Goal: Task Accomplishment & Management: Complete application form

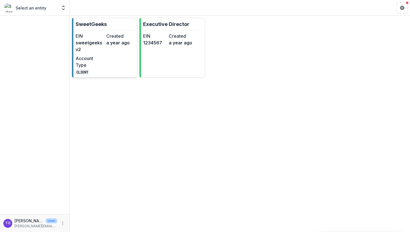
click at [99, 50] on dd "sweetgeeksv2" at bounding box center [90, 45] width 28 height 13
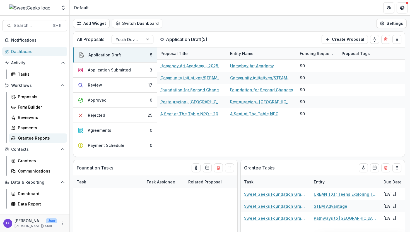
click at [42, 136] on div "Grantee Reports" at bounding box center [40, 138] width 45 height 6
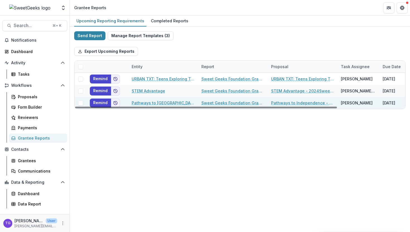
click at [173, 101] on link "Pathways to [GEOGRAPHIC_DATA]" at bounding box center [163, 103] width 63 height 6
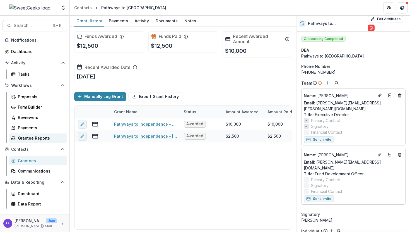
click at [30, 137] on div "Grantee Reports" at bounding box center [40, 138] width 45 height 6
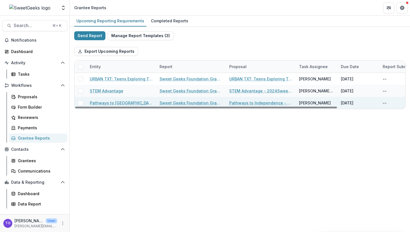
click at [81, 103] on span at bounding box center [80, 102] width 5 height 5
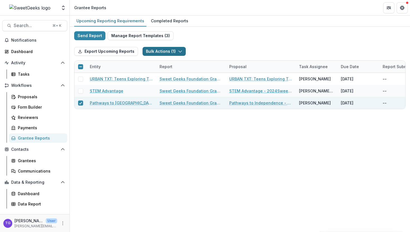
click at [176, 50] on icon "button" at bounding box center [180, 51] width 4 height 4
click at [176, 64] on button "Bulk Task Report Update ( 1 )" at bounding box center [176, 63] width 69 height 9
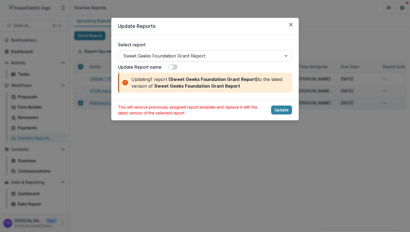
click at [176, 57] on div at bounding box center [199, 56] width 153 height 8
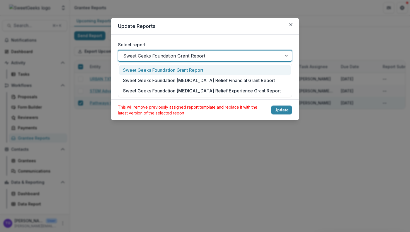
click at [176, 57] on div at bounding box center [199, 56] width 153 height 8
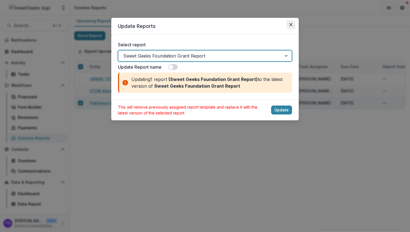
click at [176, 26] on icon "Close" at bounding box center [290, 24] width 3 height 3
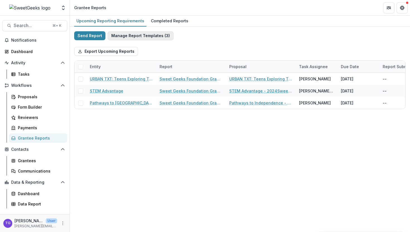
click at [152, 37] on button "Manage Report Templates ( 3 )" at bounding box center [141, 35] width 66 height 9
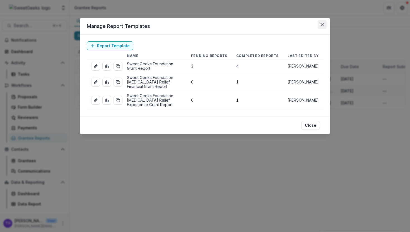
click at [176, 25] on icon "Close" at bounding box center [321, 24] width 3 height 3
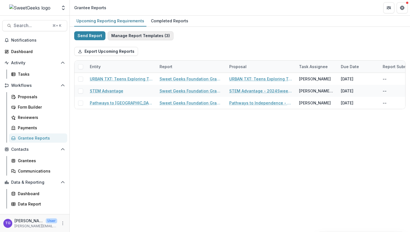
click at [152, 35] on button "Manage Report Templates ( 3 )" at bounding box center [141, 35] width 66 height 9
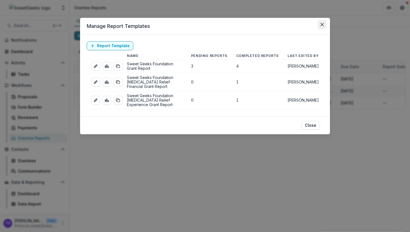
click at [176, 23] on icon "Close" at bounding box center [321, 24] width 3 height 3
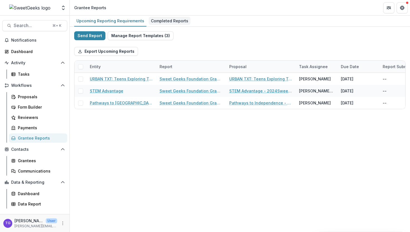
click at [174, 18] on div "Completed Reports" at bounding box center [170, 21] width 42 height 8
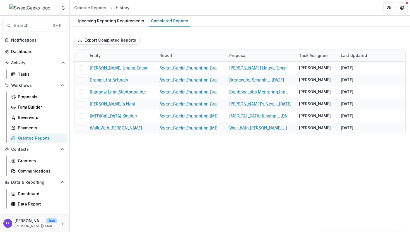
click at [35, 137] on div "Grantee Reports" at bounding box center [40, 138] width 45 height 6
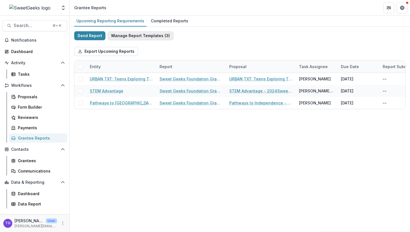
click at [151, 33] on button "Manage Report Templates ( 3 )" at bounding box center [141, 35] width 66 height 9
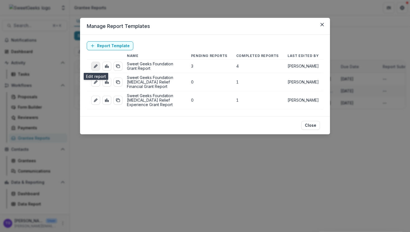
click at [96, 65] on icon "edit-report" at bounding box center [95, 66] width 4 height 4
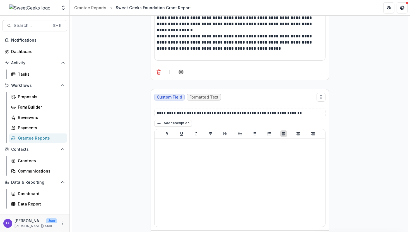
scroll to position [135, 0]
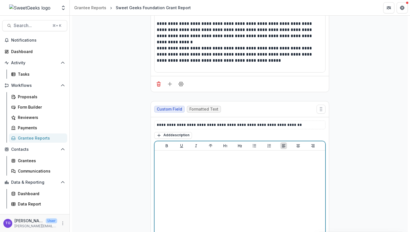
click at [176, 168] on div at bounding box center [240, 194] width 166 height 84
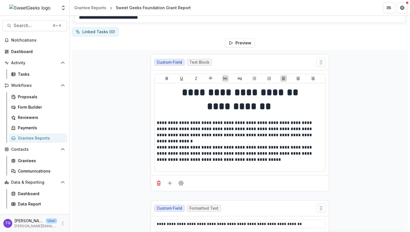
scroll to position [0, 0]
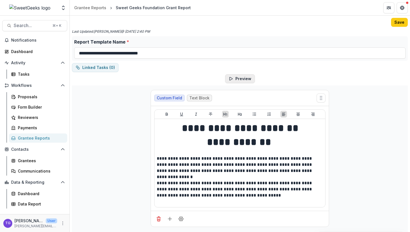
click at [176, 81] on button "Preview" at bounding box center [240, 78] width 30 height 9
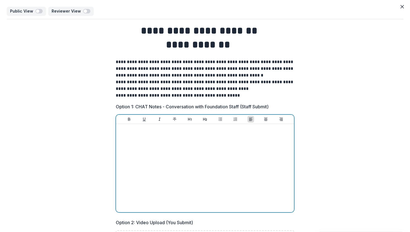
click at [176, 141] on div at bounding box center [204, 168] width 173 height 84
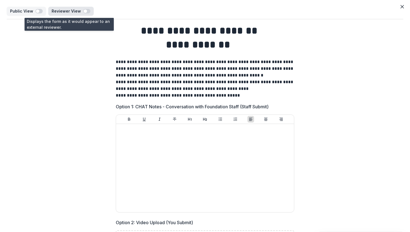
click at [84, 10] on span "button" at bounding box center [85, 10] width 3 height 3
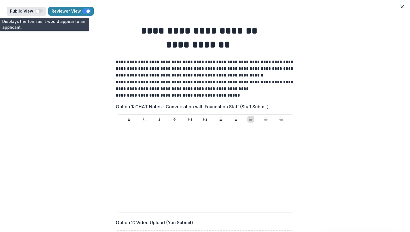
click at [37, 11] on span "button" at bounding box center [37, 10] width 3 height 3
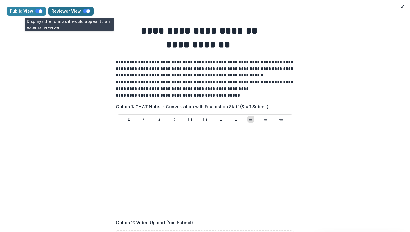
click at [83, 11] on span "button" at bounding box center [86, 11] width 7 height 4
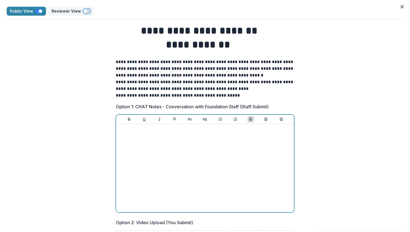
click at [175, 133] on div at bounding box center [204, 168] width 173 height 84
click at [176, 131] on p "**********" at bounding box center [204, 129] width 173 height 6
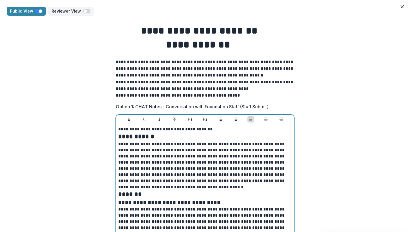
click at [176, 127] on p "**********" at bounding box center [204, 129] width 173 height 6
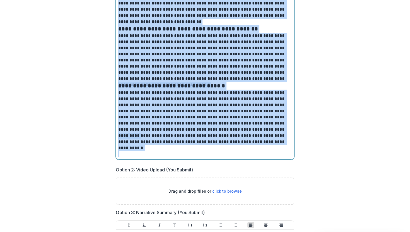
scroll to position [430, 0]
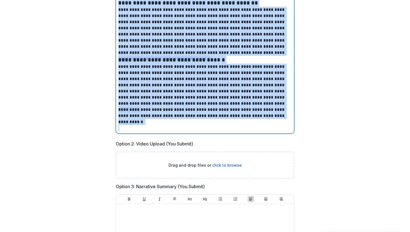
drag, startPoint x: 118, startPoint y: 129, endPoint x: 256, endPoint y: 231, distance: 171.5
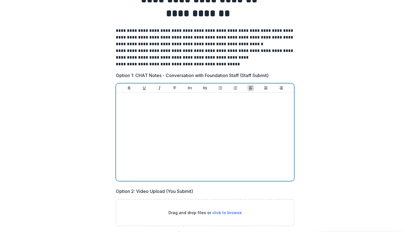
scroll to position [0, 0]
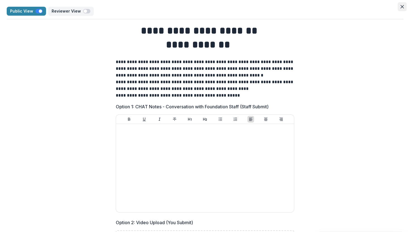
click at [176, 6] on icon "Close" at bounding box center [401, 6] width 3 height 3
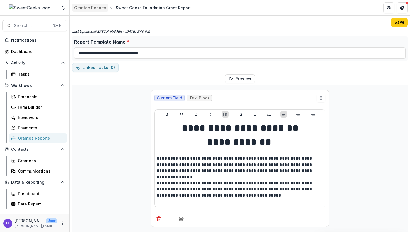
click at [100, 9] on div "Grantee Reports" at bounding box center [90, 8] width 32 height 6
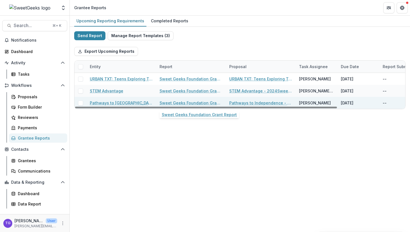
click at [176, 103] on link "Sweet Geeks Foundation Grant Report" at bounding box center [190, 103] width 63 height 6
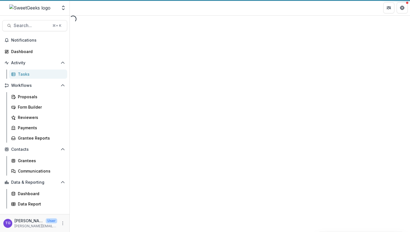
select select "********"
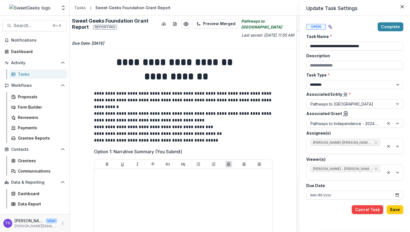
click at [151, 133] on div "**********" at bounding box center [205, 116] width 410 height 232
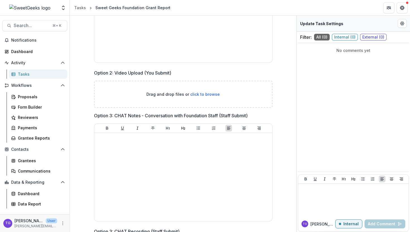
scroll to position [196, 0]
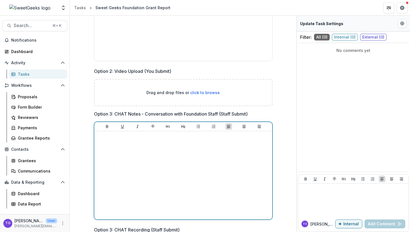
click at [119, 144] on div at bounding box center [182, 175] width 173 height 84
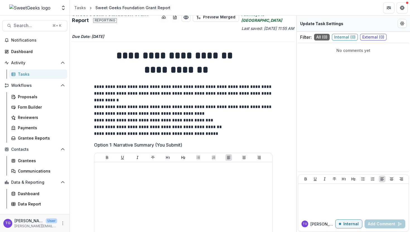
scroll to position [0, 0]
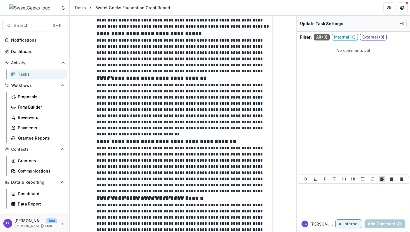
scroll to position [588, 0]
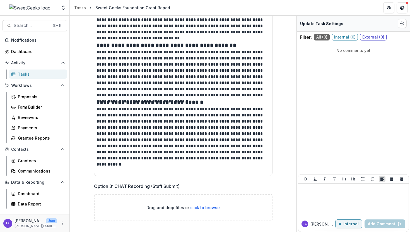
click at [162, 185] on p "Option 3: CHAT Recording (Staff Submit)" at bounding box center [137, 186] width 86 height 7
click at [139, 203] on div "Drag and drop files or click to browse" at bounding box center [183, 207] width 178 height 27
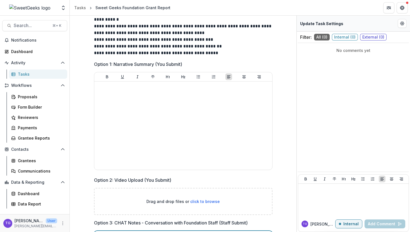
drag, startPoint x: 151, startPoint y: 165, endPoint x: 108, endPoint y: 9, distance: 161.6
click at [108, 9] on div "**********" at bounding box center [205, 116] width 410 height 232
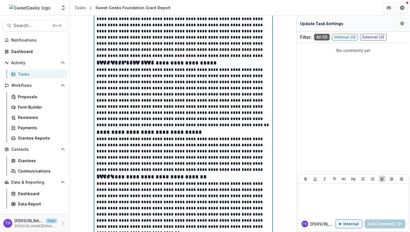
scroll to position [240, 0]
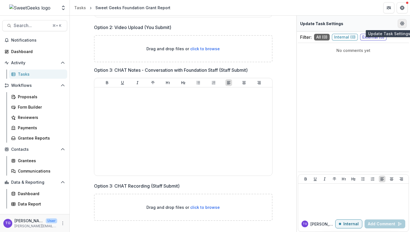
click at [176, 24] on icon "Edit Form Settings" at bounding box center [402, 23] width 4 height 4
select select "********"
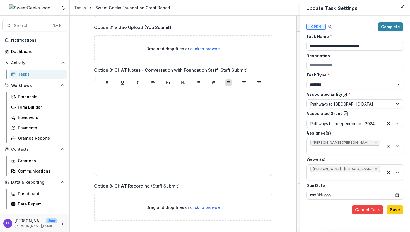
click at [140, 108] on div "**********" at bounding box center [205, 116] width 410 height 232
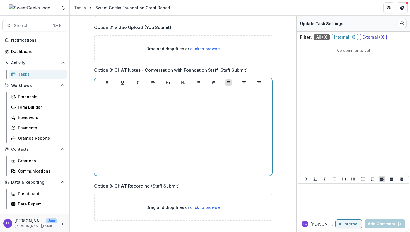
click at [120, 96] on p at bounding box center [182, 99] width 173 height 6
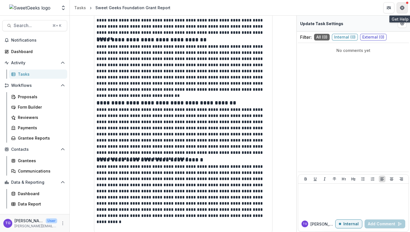
click at [176, 10] on button "Get Help" at bounding box center [401, 7] width 11 height 11
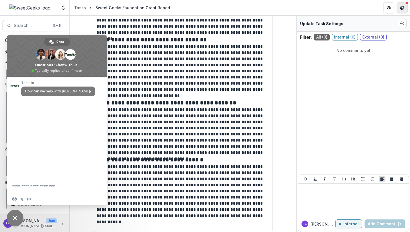
click at [176, 10] on button "Get Help" at bounding box center [401, 7] width 11 height 11
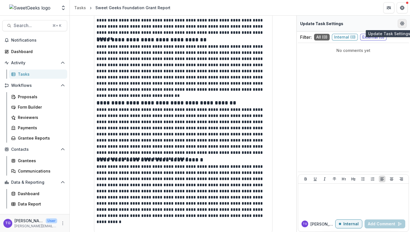
click at [176, 23] on icon "Edit Form Settings" at bounding box center [402, 23] width 4 height 4
select select "********"
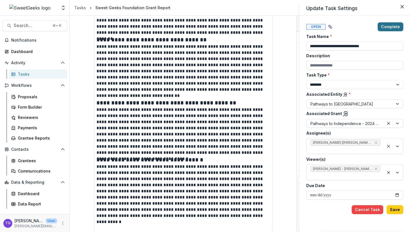
click at [176, 26] on button "Complete" at bounding box center [390, 26] width 26 height 9
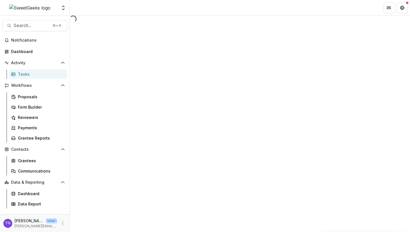
select select "********"
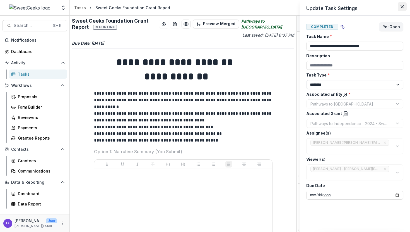
click at [176, 4] on button "Close" at bounding box center [401, 6] width 9 height 9
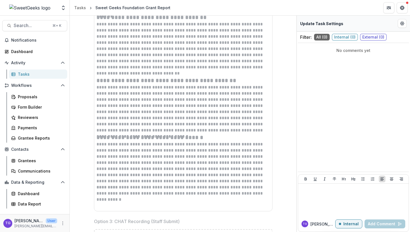
scroll to position [594, 0]
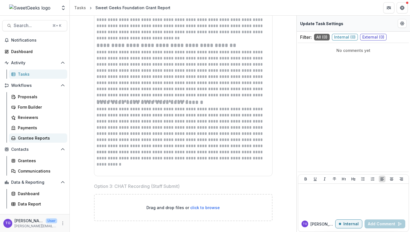
click at [33, 138] on div "Grantee Reports" at bounding box center [40, 138] width 45 height 6
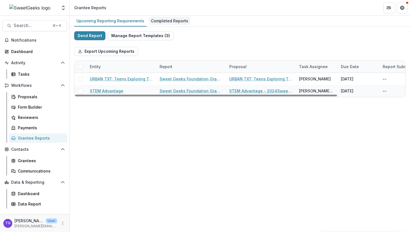
click at [164, 19] on div "Completed Reports" at bounding box center [170, 21] width 42 height 8
